Goal: Information Seeking & Learning: Learn about a topic

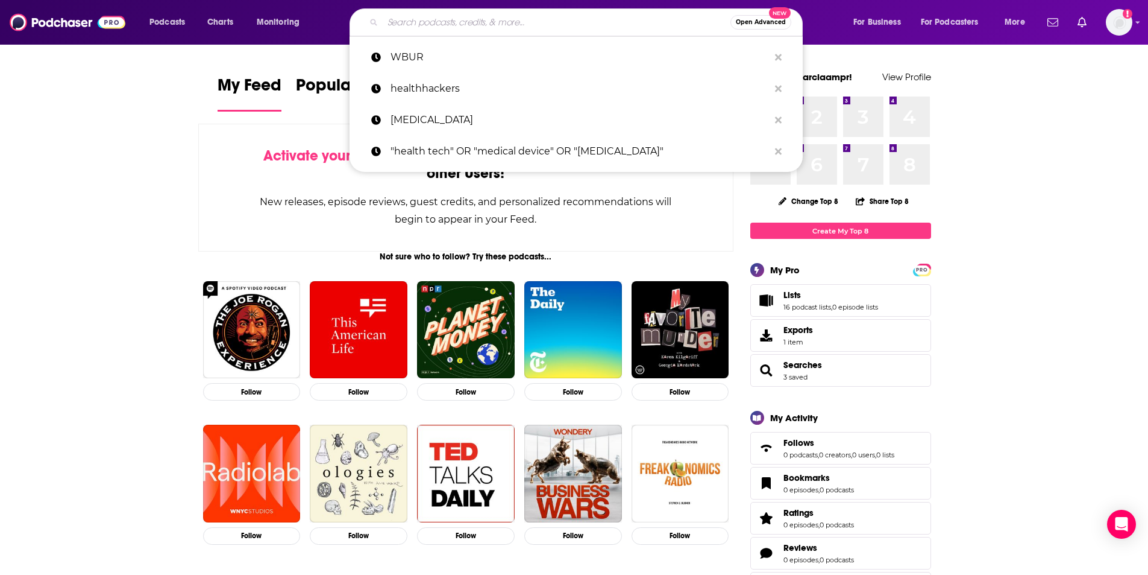
click at [500, 20] on input "Search podcasts, credits, & more..." at bounding box center [557, 22] width 348 height 19
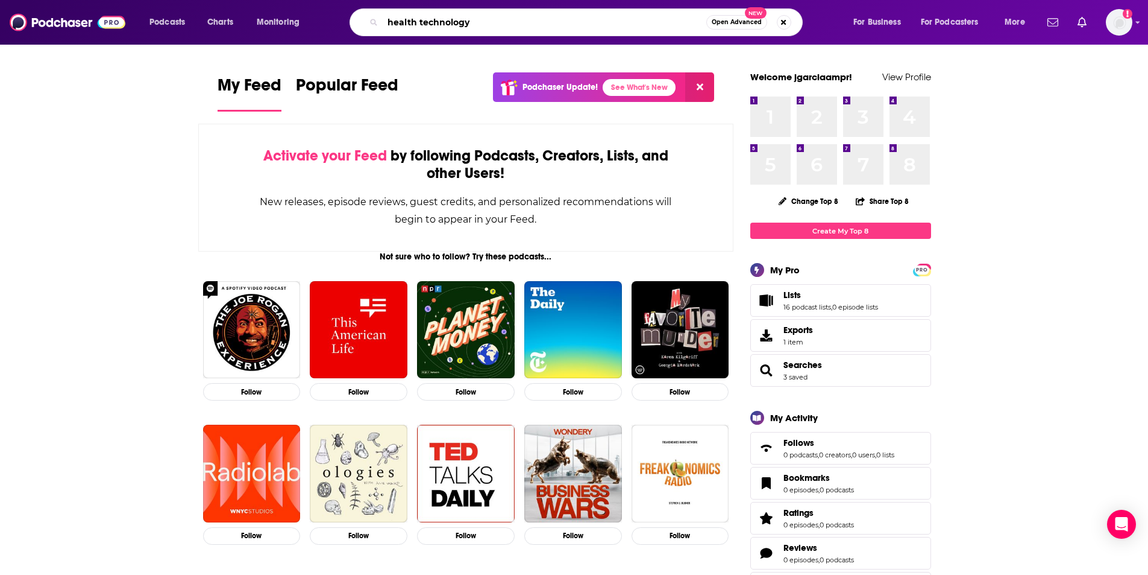
type input "health technology"
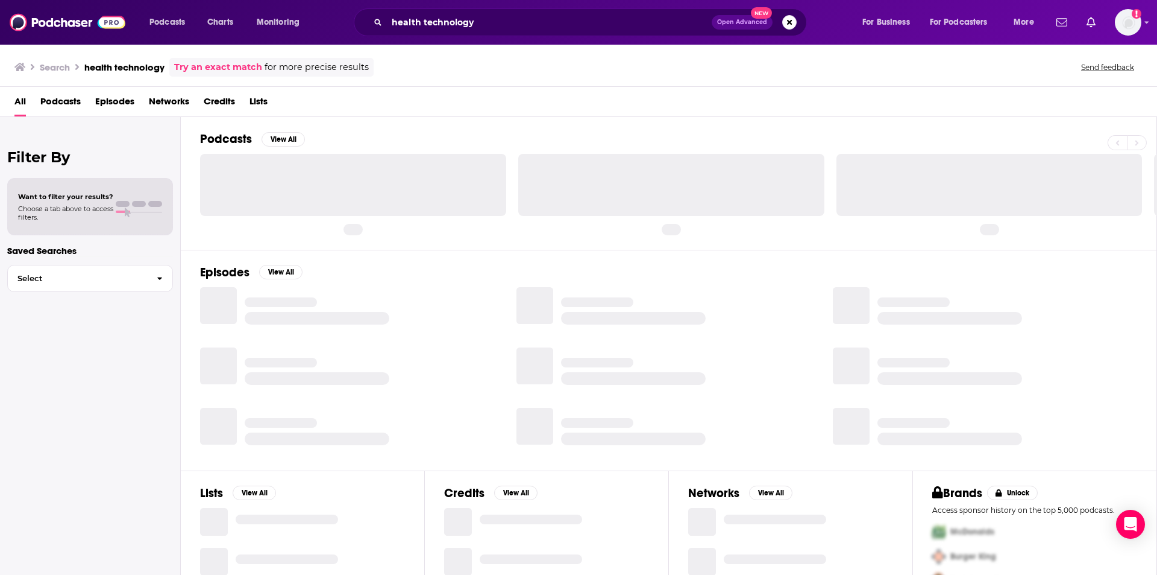
click at [62, 101] on span "Podcasts" at bounding box center [60, 104] width 40 height 25
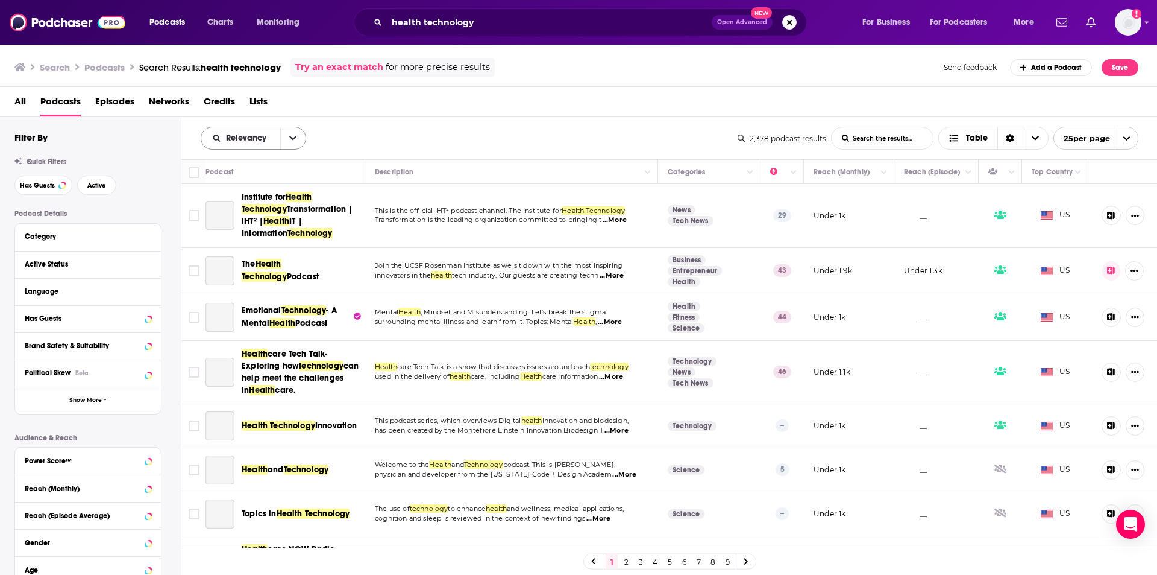
click at [288, 137] on button "open menu" at bounding box center [292, 138] width 25 height 22
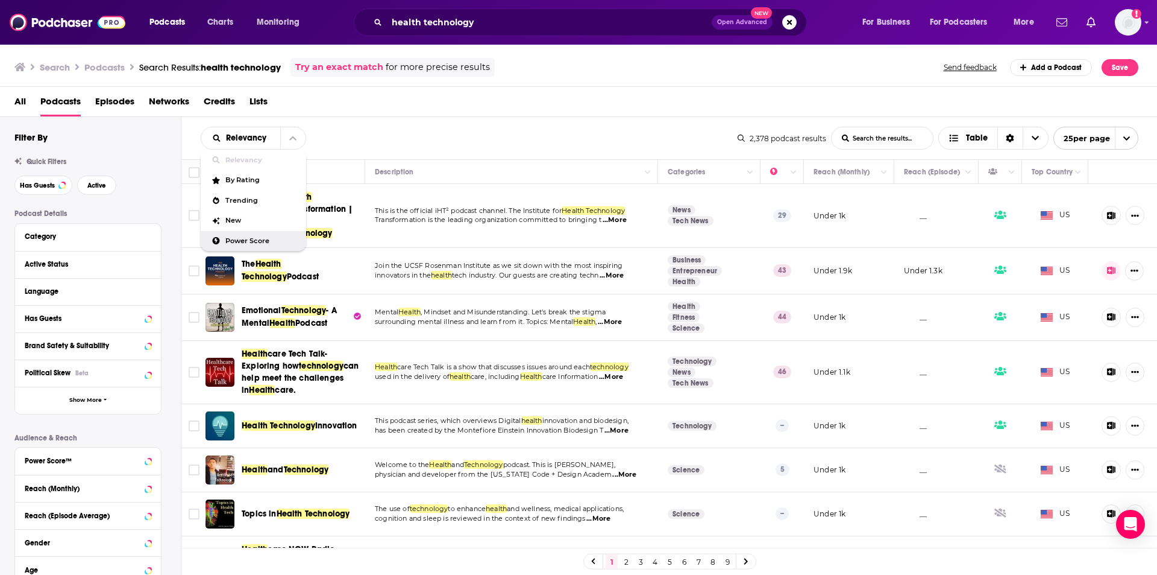
click at [241, 238] on span "Power Score" at bounding box center [260, 241] width 71 height 7
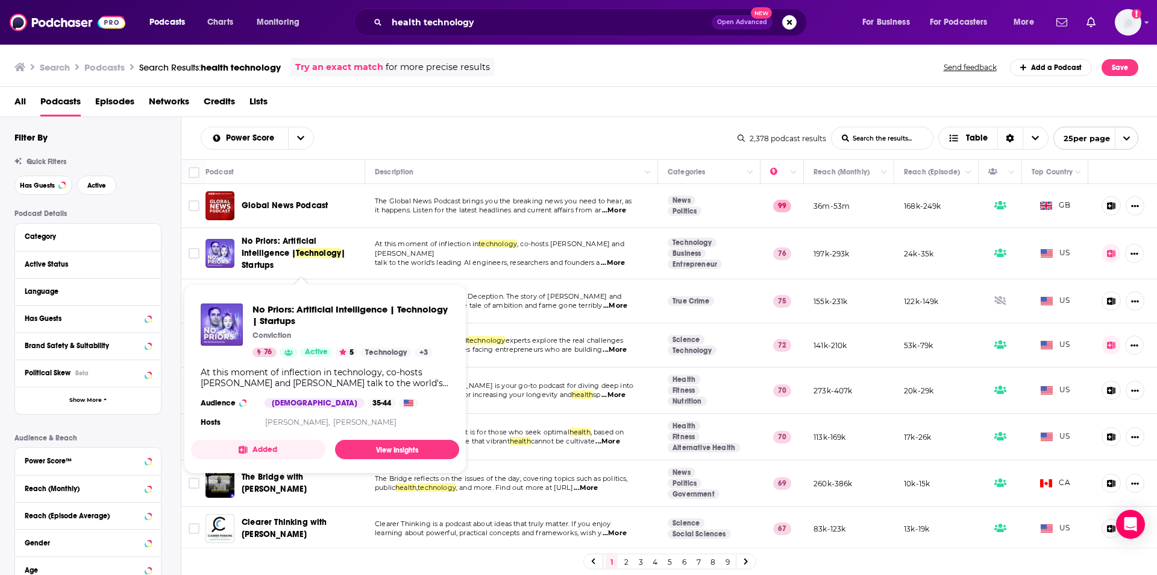
click at [269, 256] on span "No Priors: Artificial Intelligence |" at bounding box center [279, 247] width 75 height 22
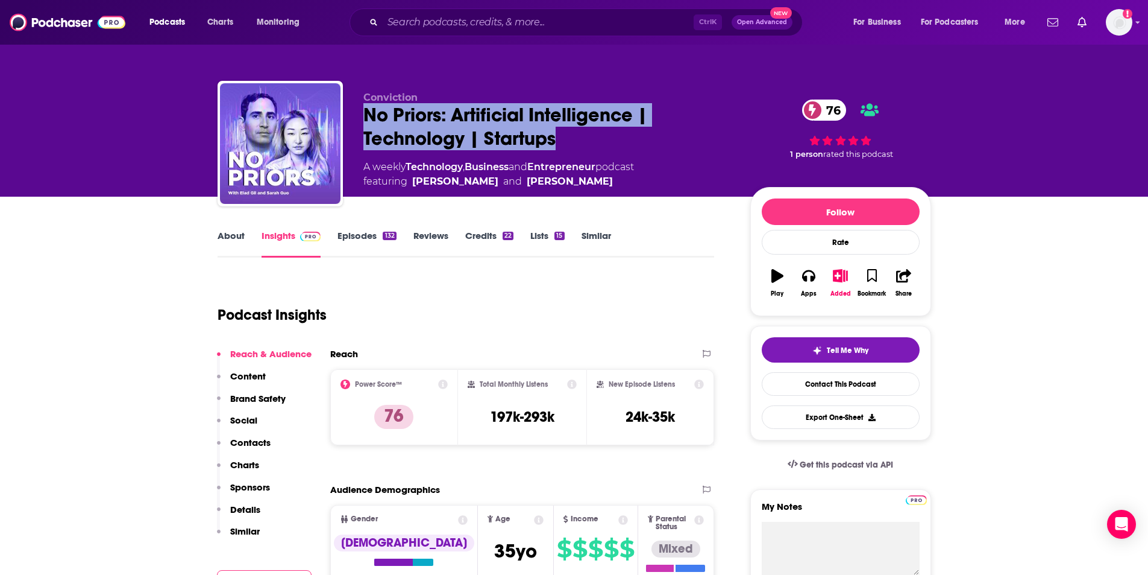
drag, startPoint x: 485, startPoint y: 131, endPoint x: 564, endPoint y: 135, distance: 79.7
click at [564, 135] on div "Conviction No Priors: Artificial Intelligence | Technology | Startups 76 A week…" at bounding box center [575, 146] width 714 height 130
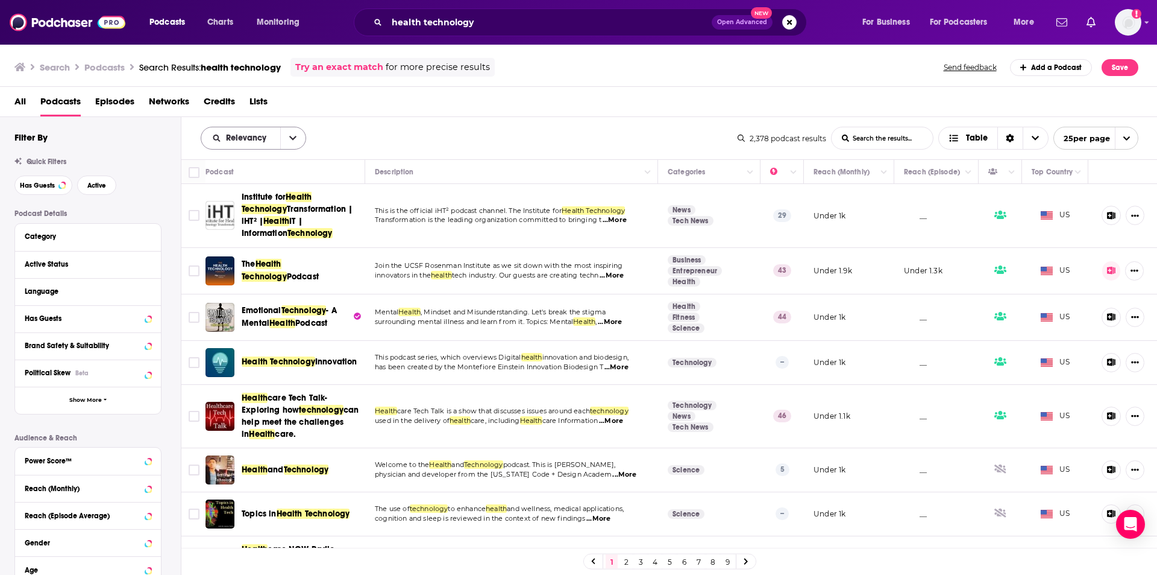
click at [298, 139] on button "open menu" at bounding box center [292, 138] width 25 height 22
click at [233, 241] on span "Power Score" at bounding box center [260, 241] width 71 height 7
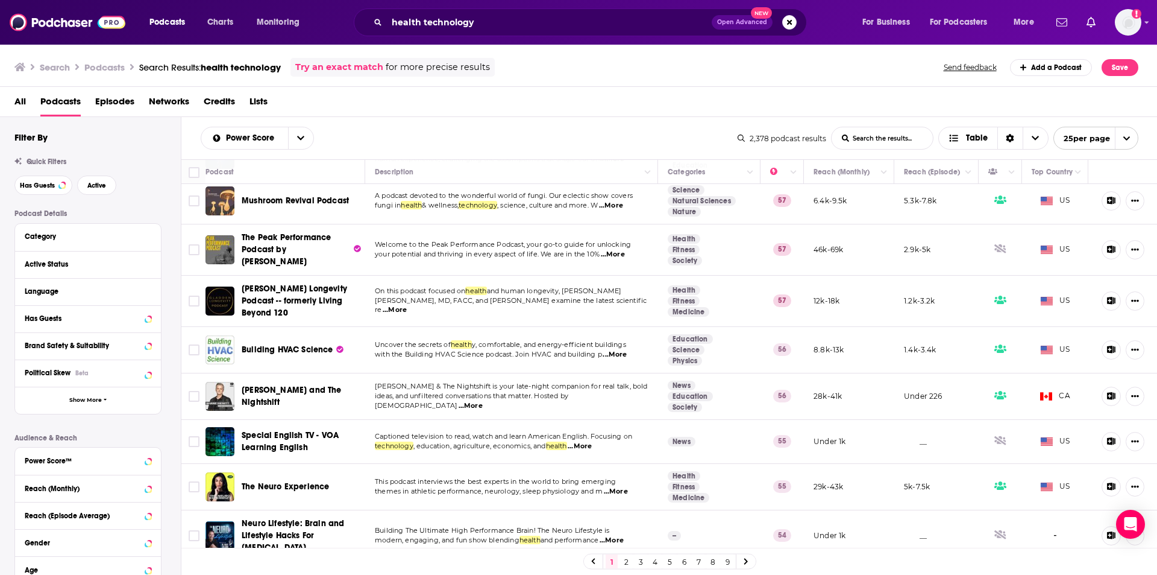
scroll to position [794, 0]
click at [580, 557] on link "2" at bounding box center [626, 561] width 12 height 14
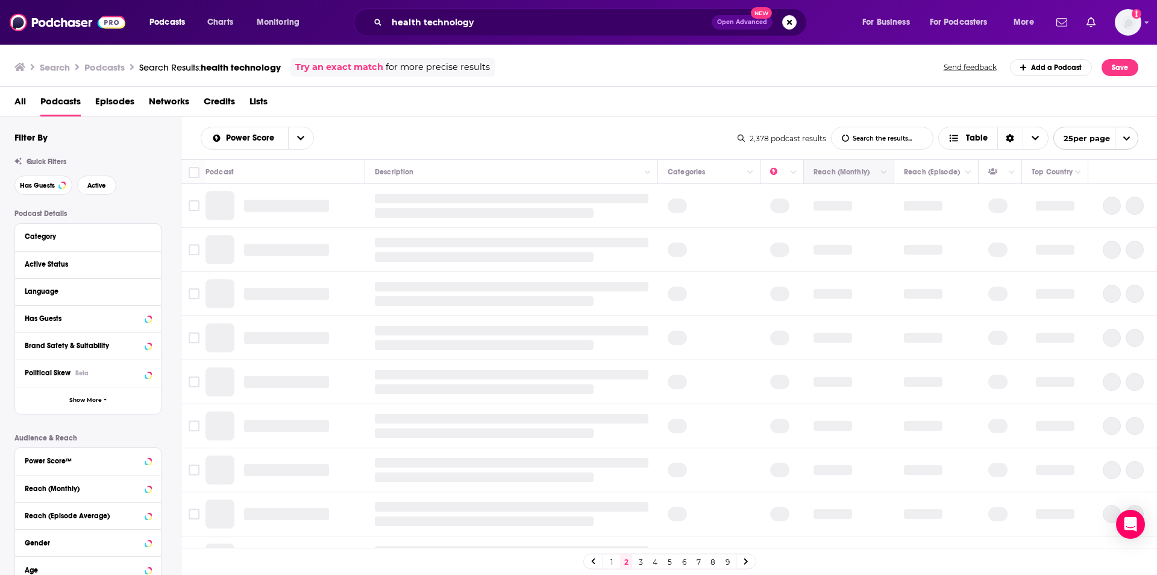
click at [580, 51] on div "Search Podcasts Search Results: health technology Try an exact match for more p…" at bounding box center [579, 64] width 1158 height 43
click at [580, 52] on div "Search Podcasts Search Results: health technology Try an exact match for more p…" at bounding box center [579, 64] width 1158 height 43
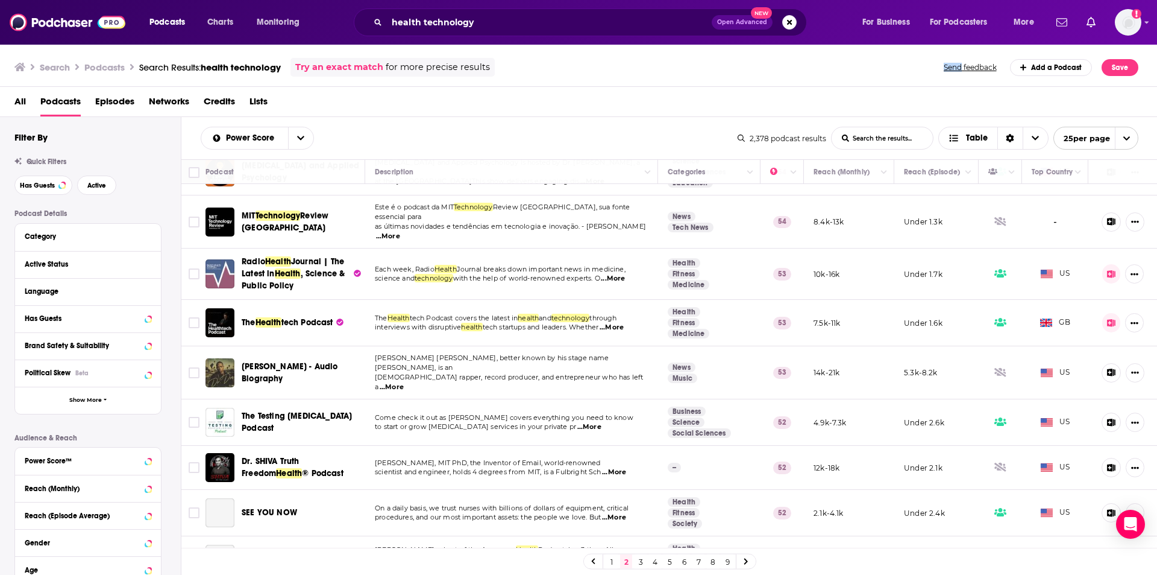
scroll to position [121, 0]
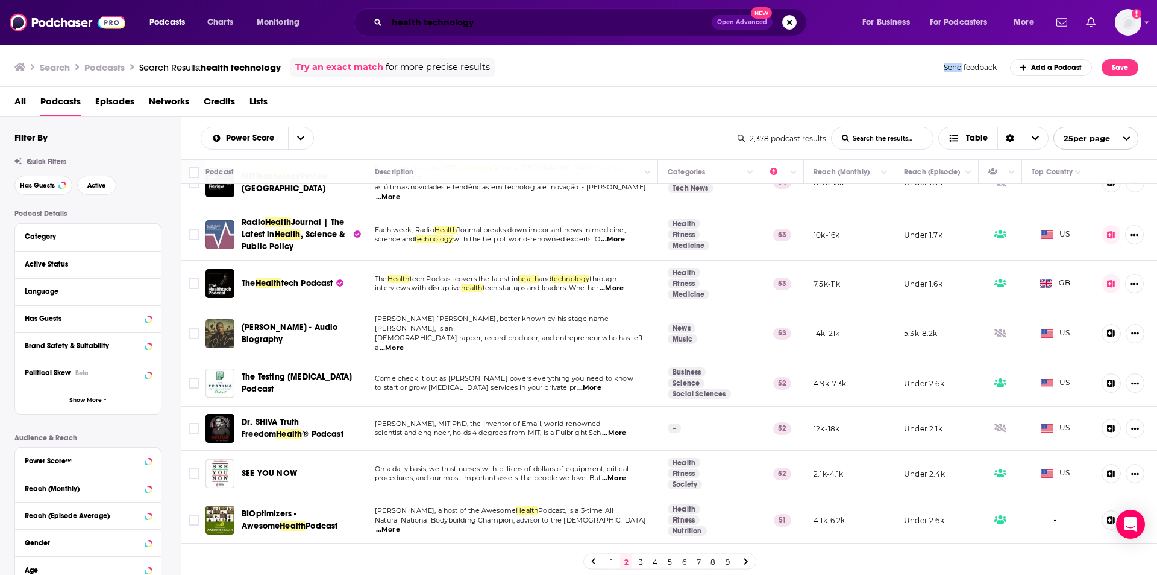
click at [415, 18] on input "health technology" at bounding box center [549, 22] width 325 height 19
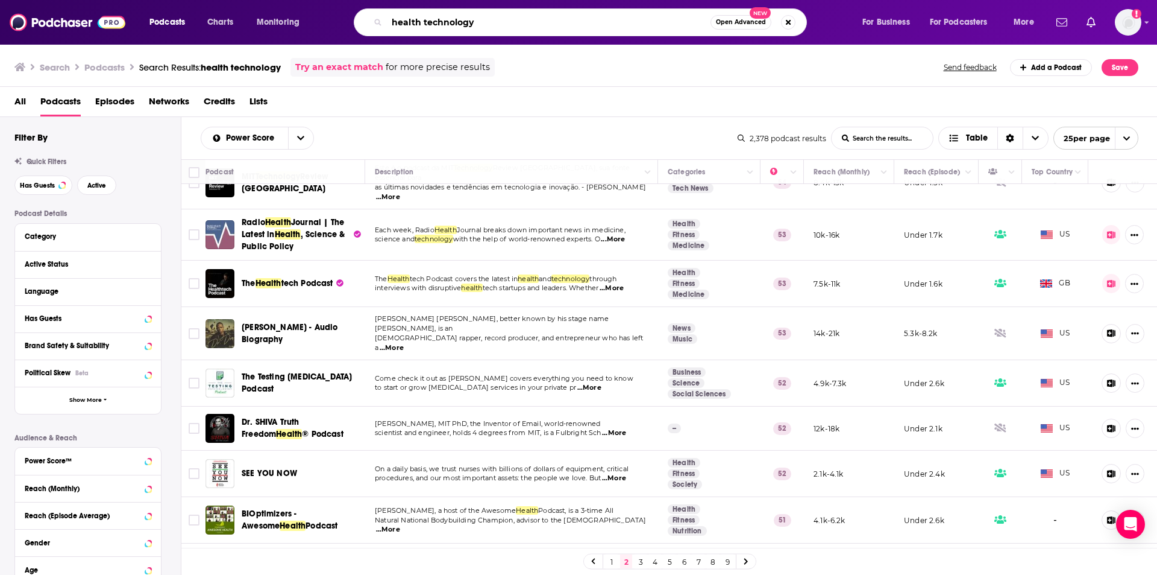
click at [415, 18] on input "health technology" at bounding box center [549, 22] width 324 height 19
type input "cardiology"
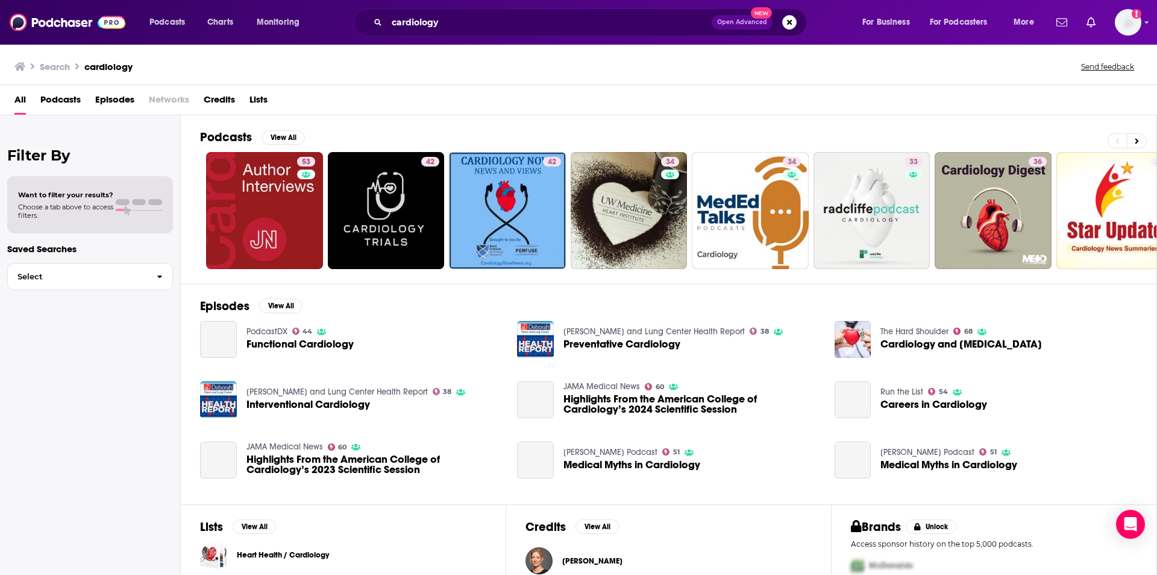
click at [65, 103] on span "Podcasts" at bounding box center [60, 102] width 40 height 25
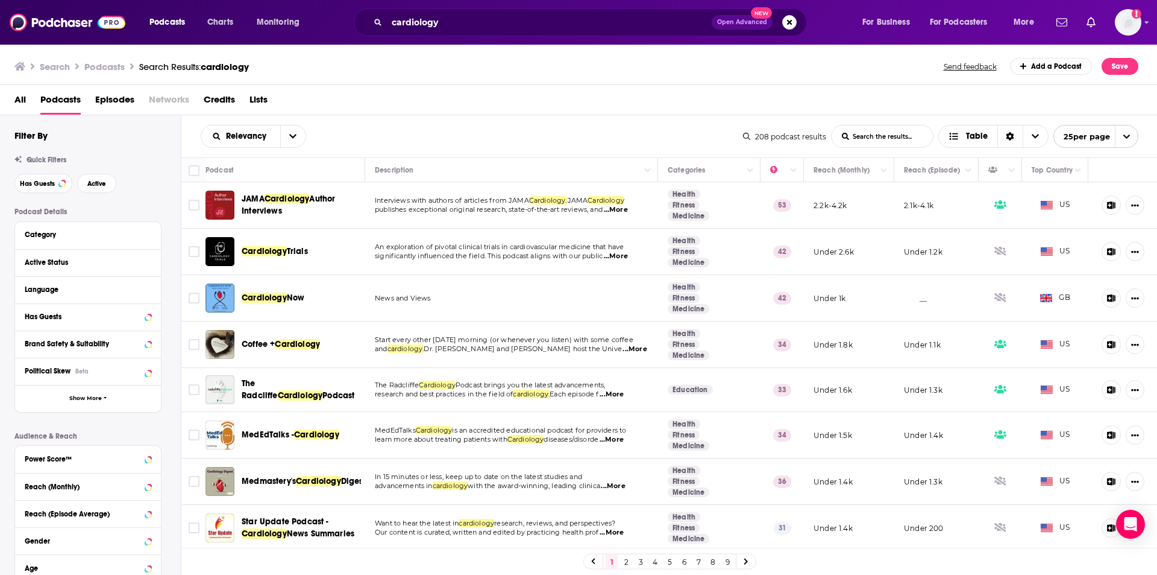
click at [580, 54] on div "Search Podcasts Search Results: cardiology Send feedback Add a Podcast Save" at bounding box center [579, 64] width 1158 height 42
click at [288, 134] on button "open menu" at bounding box center [292, 136] width 25 height 22
click at [263, 233] on div "Power Score" at bounding box center [253, 239] width 105 height 20
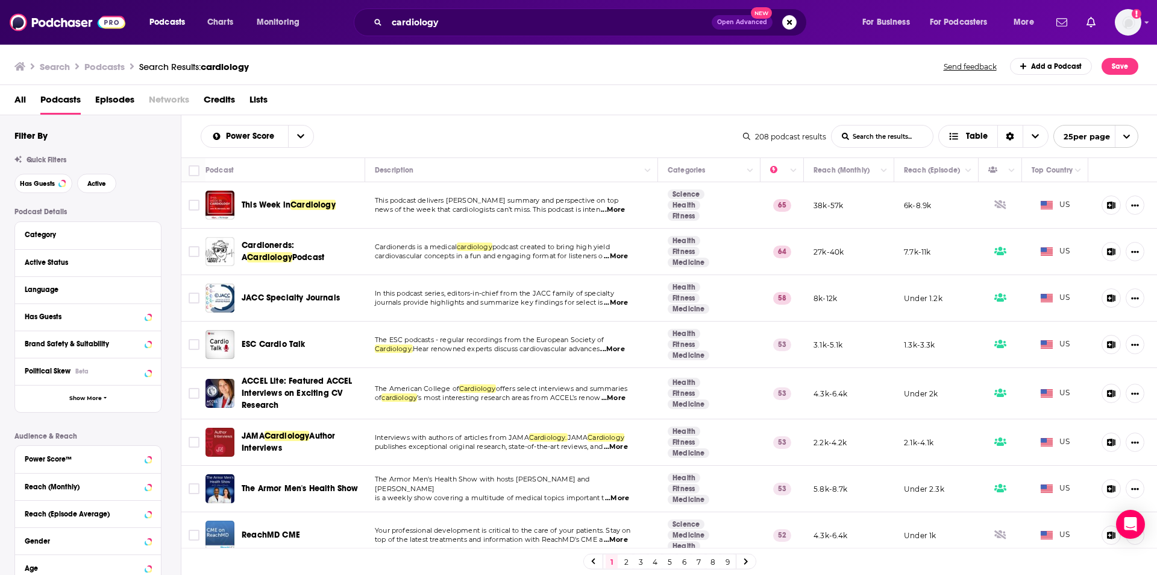
click at [580, 51] on div "Search Podcasts Search Results: cardiology Send feedback Add a Podcast Save" at bounding box center [579, 64] width 1158 height 42
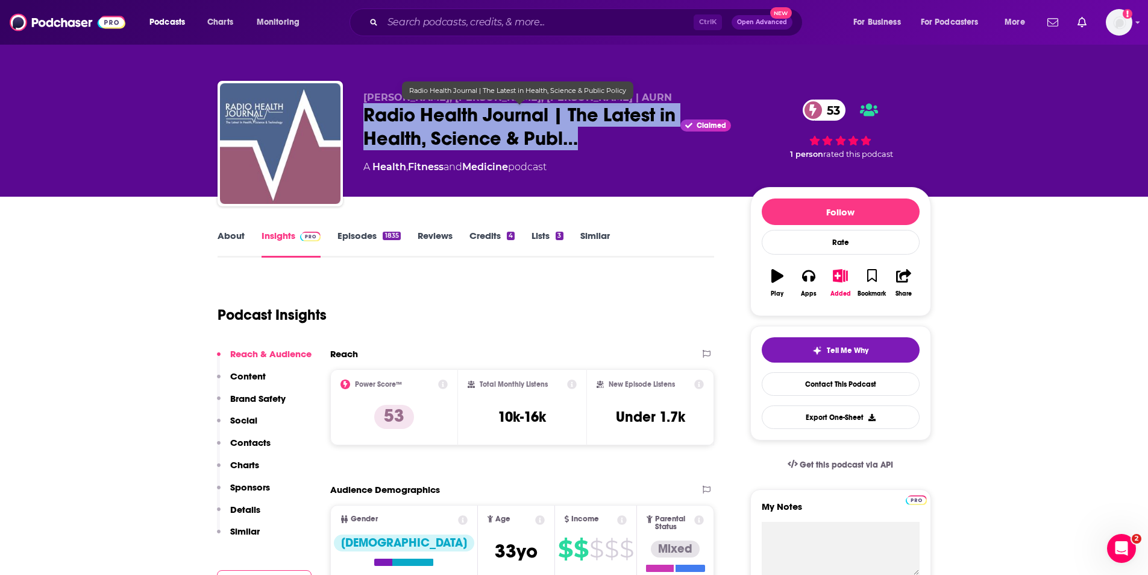
drag, startPoint x: 366, startPoint y: 112, endPoint x: 632, endPoint y: 147, distance: 268.1
click at [632, 147] on span "Radio Health Journal | The Latest in Health, Science & Publ…" at bounding box center [520, 126] width 313 height 47
copy h2 "Radio Health Journal | The Latest in Health, Science & Publ…"
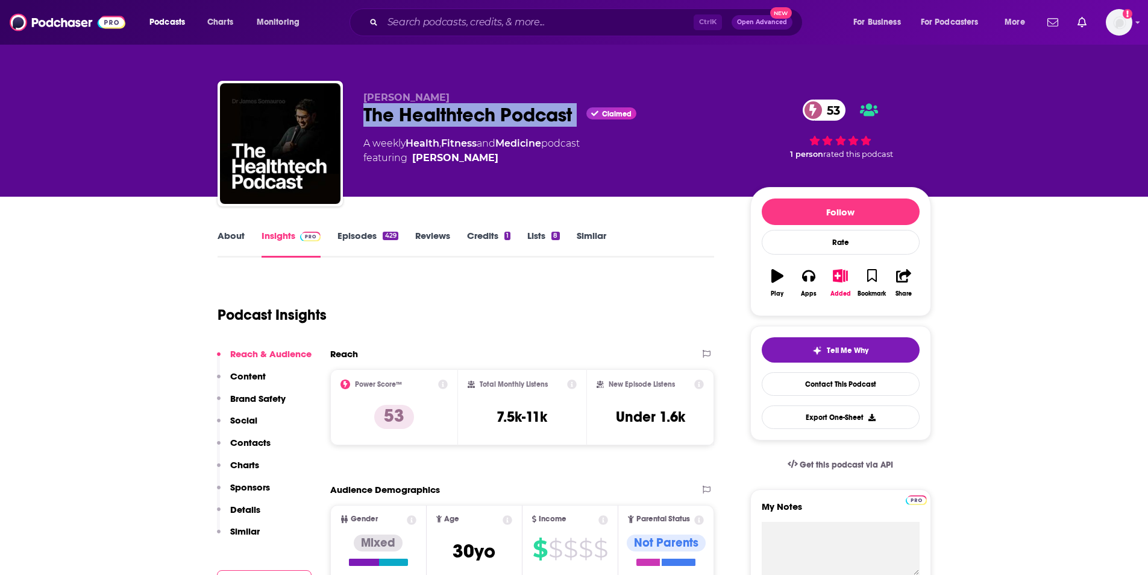
drag, startPoint x: 354, startPoint y: 110, endPoint x: 587, endPoint y: 116, distance: 232.2
click at [587, 116] on div "[PERSON_NAME] The Healthtech Podcast Claimed 53 A weekly Health , Fitness and M…" at bounding box center [575, 146] width 714 height 130
copy div "The Healthtech Podcast"
